Goal: Obtain resource: Download file/media

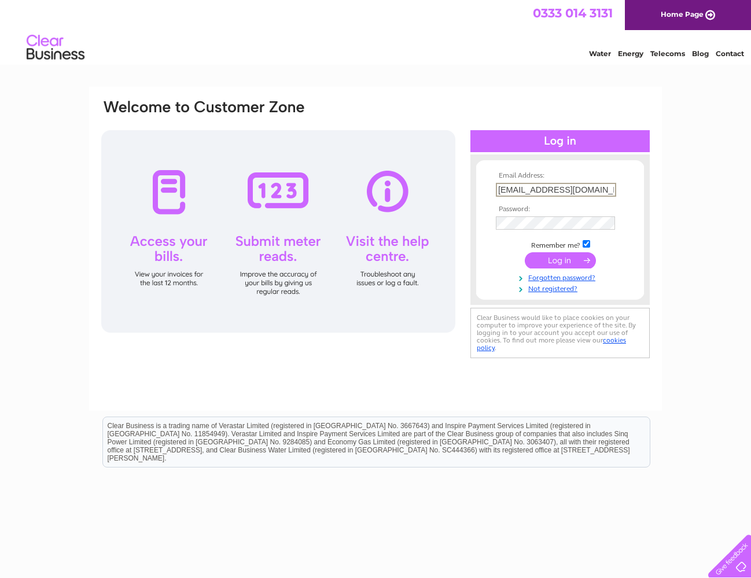
type input "charlie@studiomb.co.uk"
click at [559, 256] on input "submit" at bounding box center [560, 260] width 71 height 16
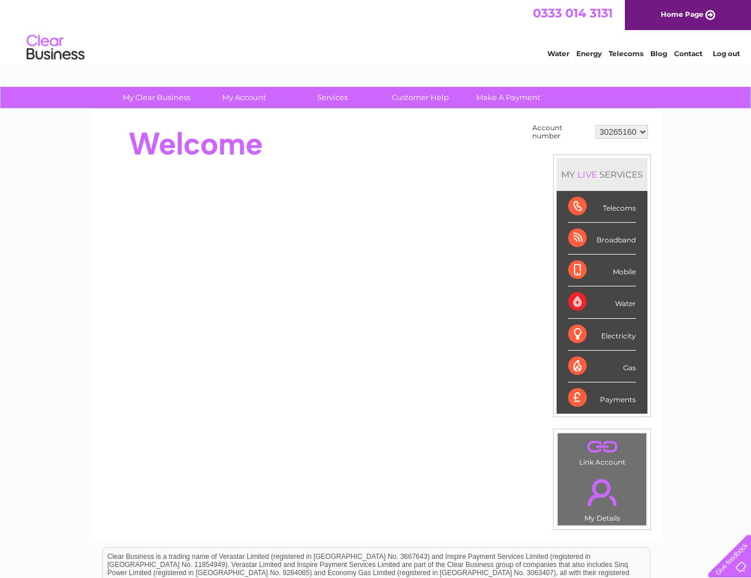
select select "30310858"
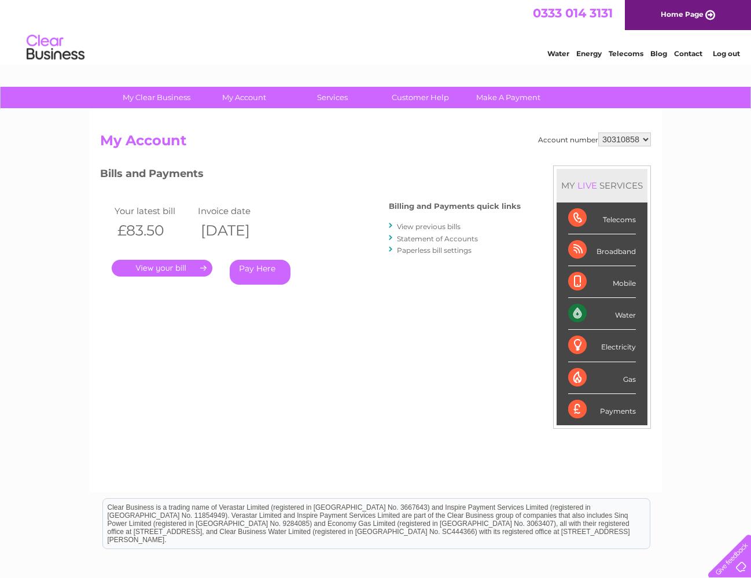
click at [421, 228] on link "View previous bills" at bounding box center [429, 226] width 64 height 9
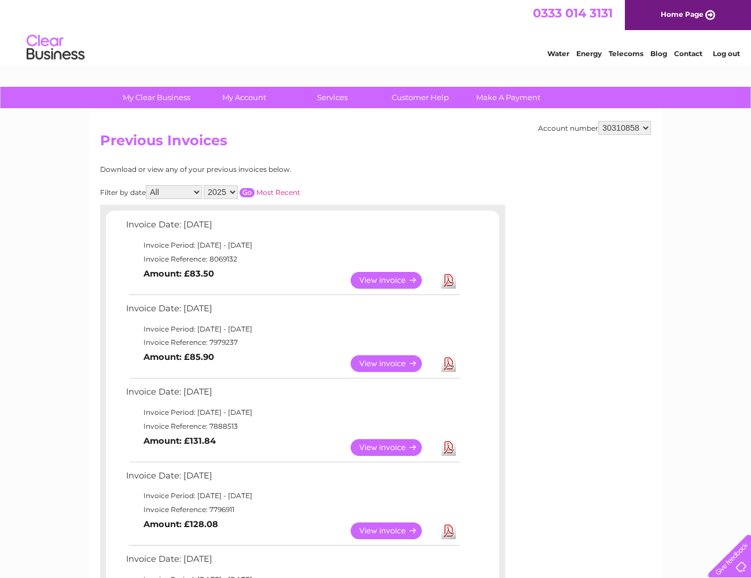
click at [447, 440] on link "Download" at bounding box center [448, 447] width 14 height 17
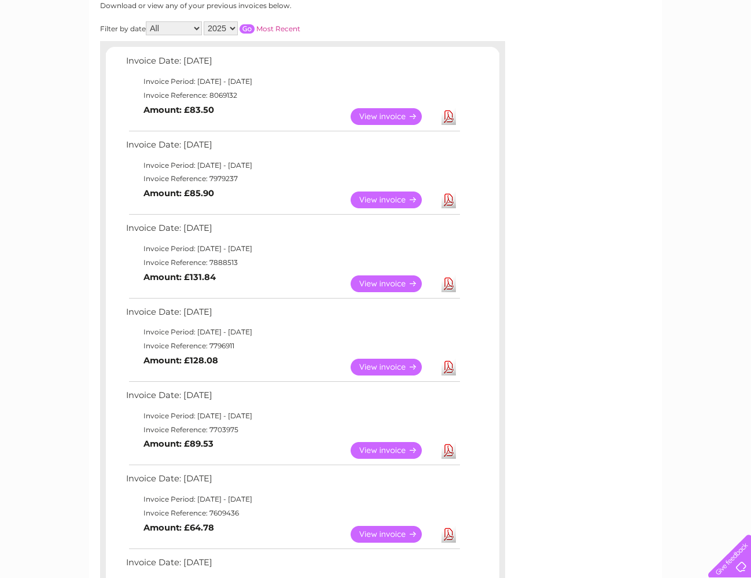
scroll to position [157, 0]
